Goal: Information Seeking & Learning: Learn about a topic

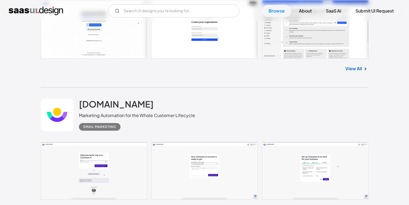
scroll to position [1531, 0]
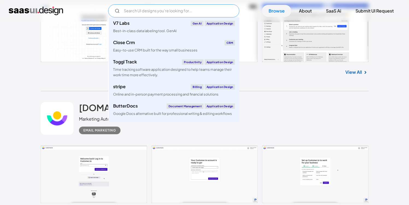
click at [169, 13] on input "Email Form" at bounding box center [173, 10] width 131 height 13
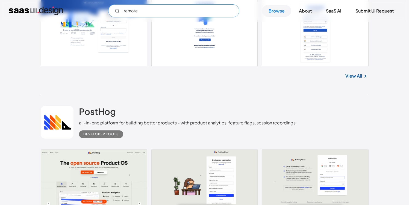
scroll to position [1744, 0]
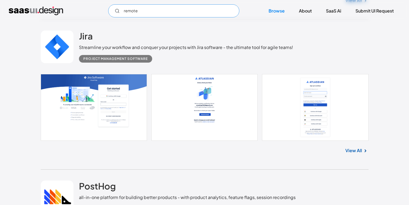
click at [148, 10] on input "remote" at bounding box center [173, 10] width 131 height 13
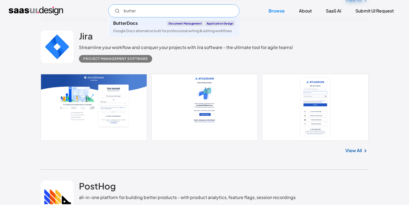
type input "butter"
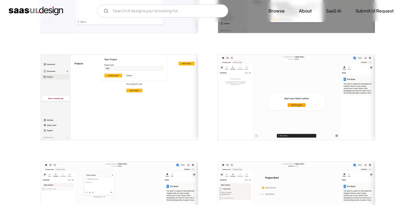
scroll to position [1048, 0]
